Goal: Information Seeking & Learning: Learn about a topic

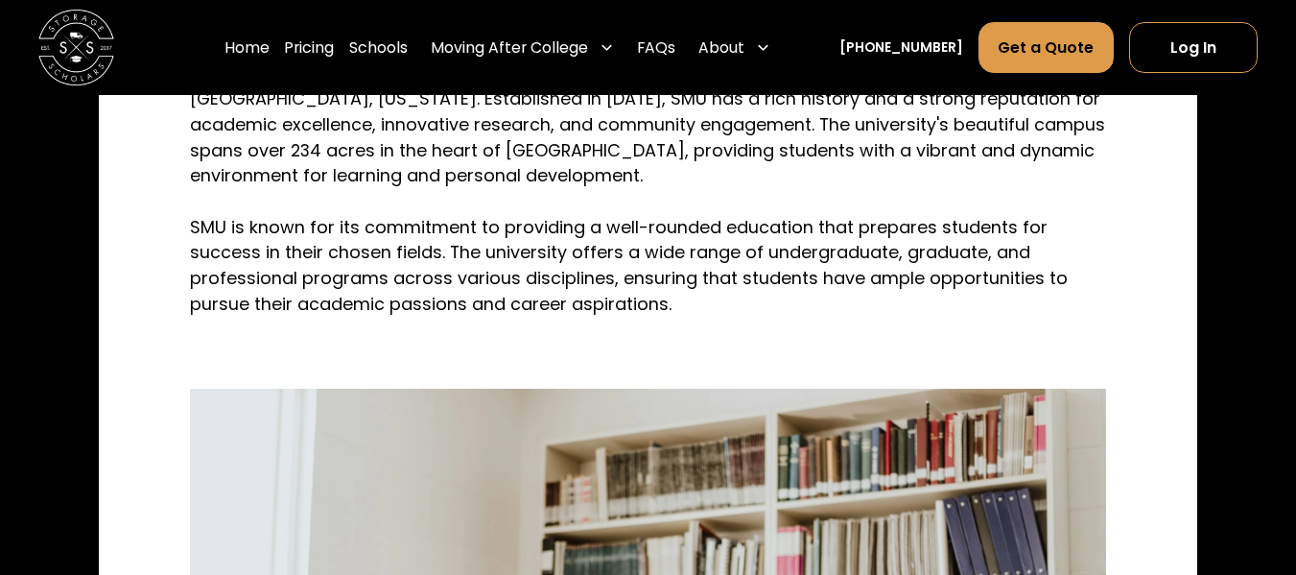
scroll to position [1060, 0]
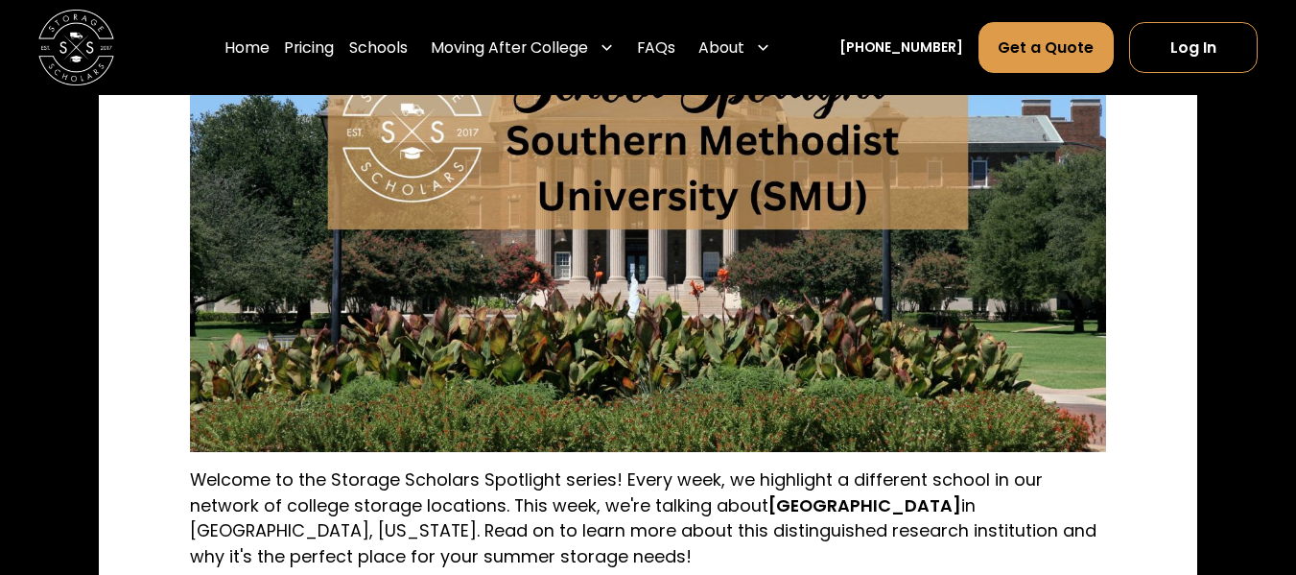
scroll to position [856, 0]
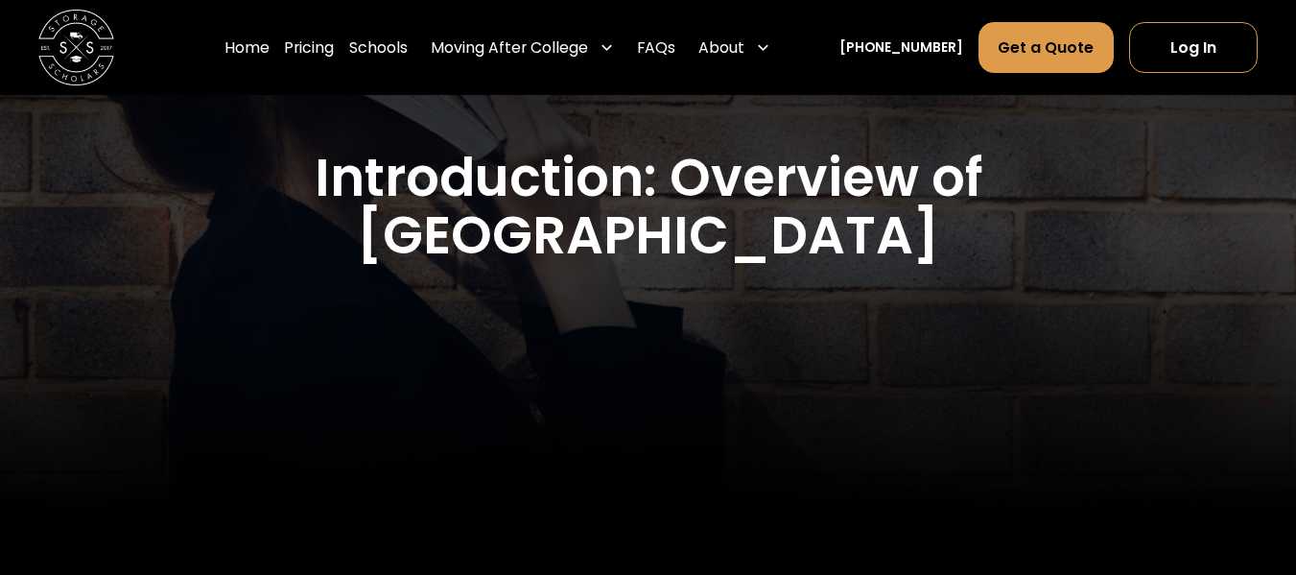
scroll to position [313, 0]
